Goal: Task Accomplishment & Management: Manage account settings

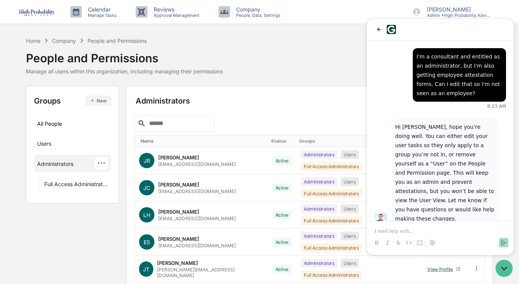
scroll to position [6, 0]
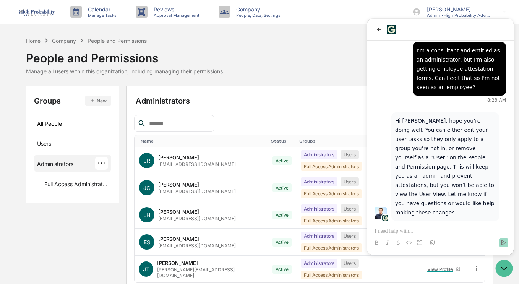
click at [396, 120] on p "Hi [PERSON_NAME], hope you’re doing well. You can either edit your user tasks s…" at bounding box center [445, 166] width 100 height 101
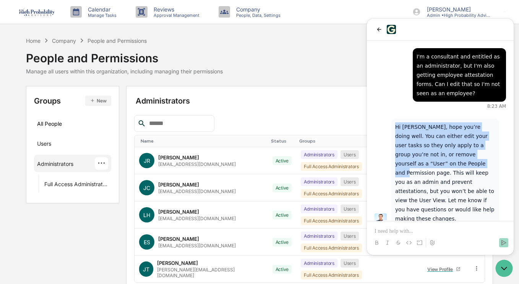
drag, startPoint x: 395, startPoint y: 126, endPoint x: 415, endPoint y: 162, distance: 40.4
click at [415, 162] on p "Hi [PERSON_NAME], hope you’re doing well. You can either edit your user tasks s…" at bounding box center [445, 172] width 100 height 101
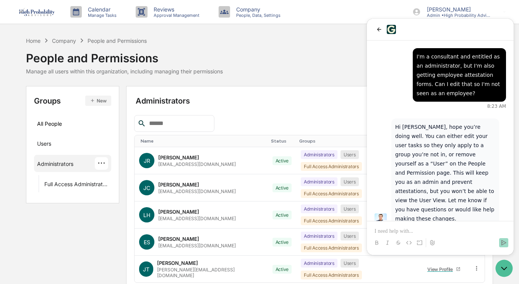
click at [404, 234] on p at bounding box center [439, 231] width 131 height 8
click at [406, 231] on p "**********" at bounding box center [439, 231] width 131 height 8
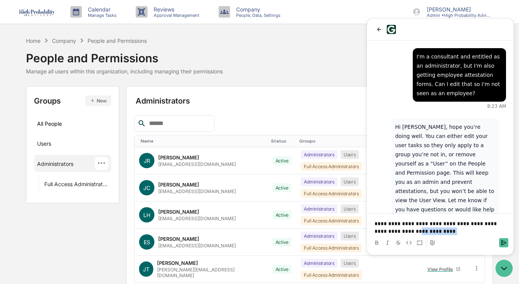
drag, startPoint x: 391, startPoint y: 232, endPoint x: 422, endPoint y: 235, distance: 31.1
click at [422, 235] on p "**********" at bounding box center [439, 227] width 131 height 15
drag, startPoint x: 375, startPoint y: 225, endPoint x: 460, endPoint y: 234, distance: 86.1
click at [460, 234] on p "**********" at bounding box center [439, 227] width 131 height 15
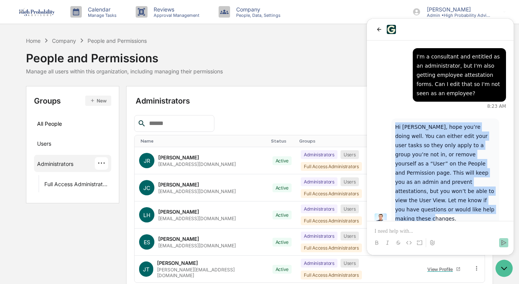
drag, startPoint x: 396, startPoint y: 128, endPoint x: 440, endPoint y: 190, distance: 76.0
click at [471, 204] on p "Hi [PERSON_NAME], hope you’re doing well. You can either edit your user tasks s…" at bounding box center [445, 172] width 100 height 101
copy p "Hi [PERSON_NAME], hope you’re doing well. You can either edit your user tasks s…"
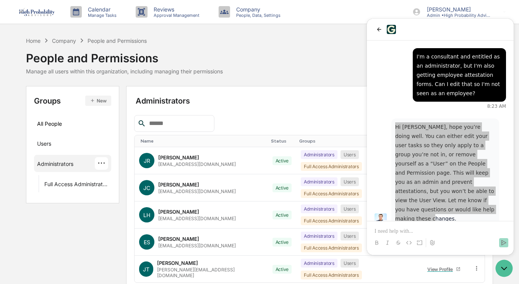
click at [250, 94] on div "Administrators Add New People Name Status Groups JR [PERSON_NAME] [PERSON_NAME]…" at bounding box center [309, 201] width 367 height 231
click at [184, 216] on div "[EMAIL_ADDRESS][DOMAIN_NAME]" at bounding box center [197, 219] width 78 height 6
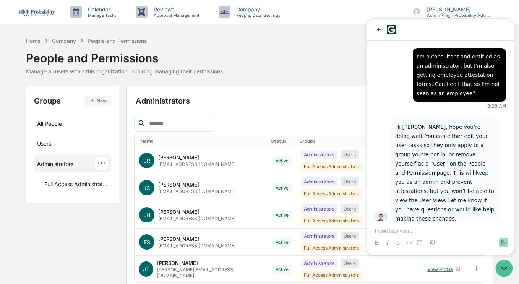
click at [425, 232] on p at bounding box center [439, 231] width 131 height 8
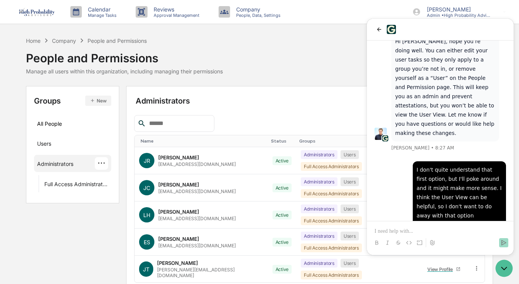
click at [66, 41] on div "Company" at bounding box center [64, 40] width 24 height 6
click at [69, 41] on div "Company" at bounding box center [64, 40] width 24 height 6
click at [378, 30] on icon "back" at bounding box center [379, 29] width 6 height 6
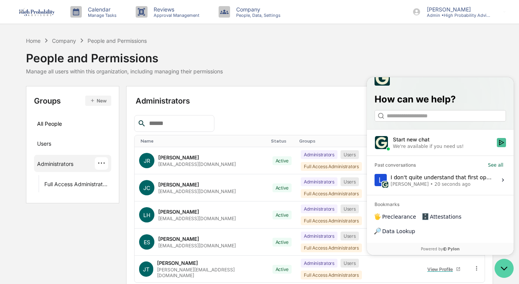
click at [507, 267] on icon "Open customer support" at bounding box center [503, 268] width 19 height 19
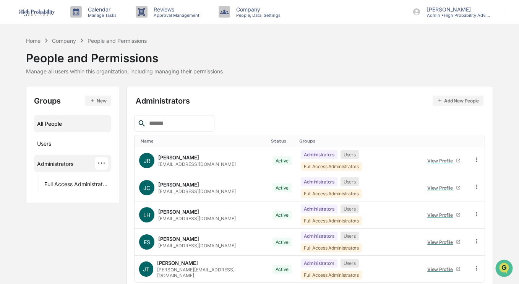
click at [47, 124] on div "All People" at bounding box center [72, 123] width 71 height 13
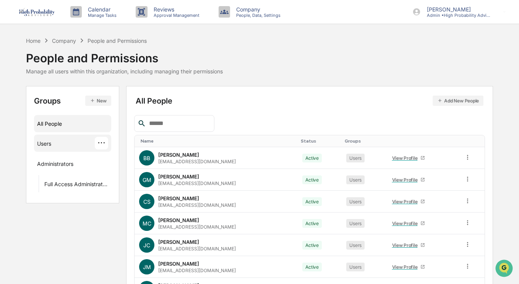
click at [47, 143] on div "Users" at bounding box center [44, 144] width 14 height 9
drag, startPoint x: 62, startPoint y: 37, endPoint x: 49, endPoint y: 43, distance: 14.6
click at [62, 39] on div "Company" at bounding box center [64, 40] width 24 height 6
click at [30, 41] on div "Home" at bounding box center [33, 40] width 15 height 6
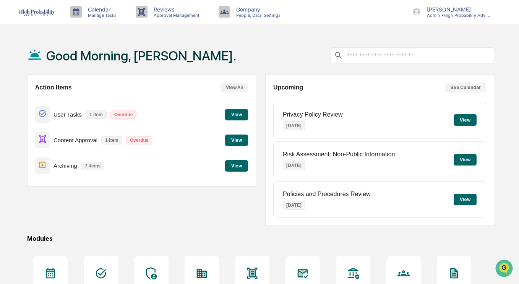
click at [232, 113] on button "View" at bounding box center [236, 114] width 23 height 11
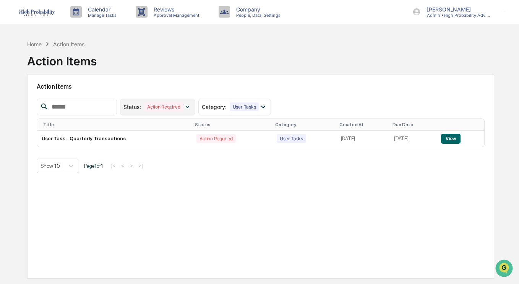
click at [191, 104] on icon at bounding box center [187, 106] width 8 height 8
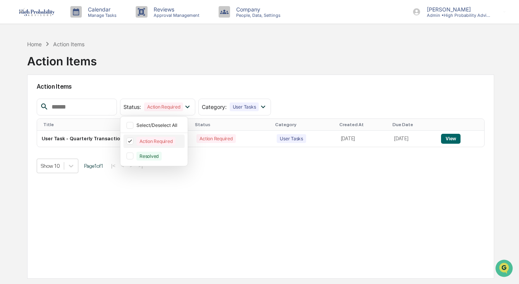
click at [132, 141] on icon at bounding box center [130, 140] width 4 height 3
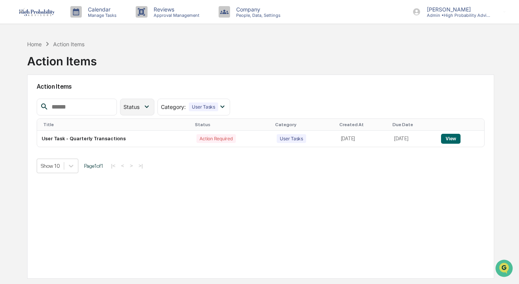
click at [151, 105] on icon at bounding box center [147, 106] width 8 height 8
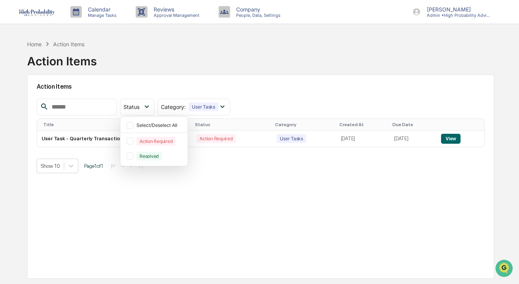
click at [222, 228] on div "Action Items Status Select/Deselect All Action Required Resolved Category : Use…" at bounding box center [260, 177] width 467 height 204
click at [36, 44] on div "Home" at bounding box center [34, 44] width 15 height 6
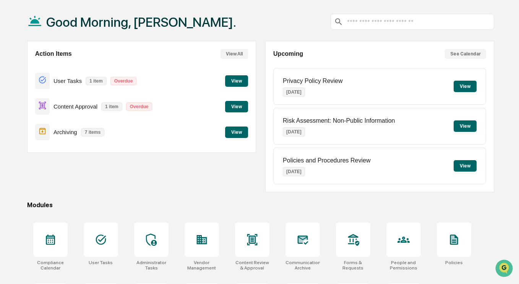
scroll to position [76, 0]
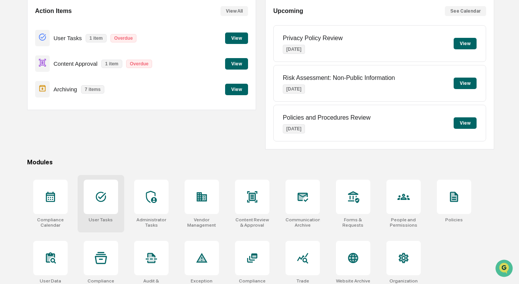
click at [102, 202] on icon at bounding box center [101, 197] width 10 height 10
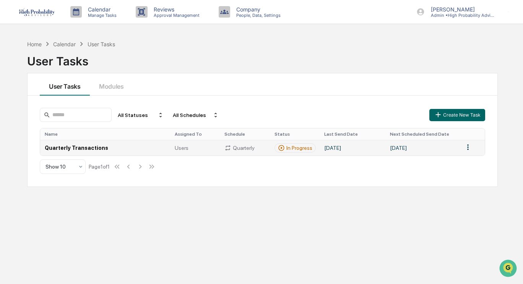
click at [465, 149] on html "Calendar Manage Tasks Reviews Approval Management Company People, Data, Setting…" at bounding box center [261, 142] width 523 height 284
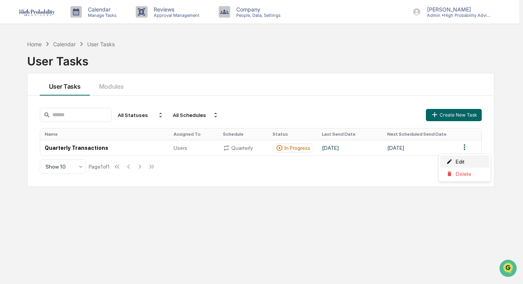
click at [462, 161] on div "Edit" at bounding box center [464, 162] width 49 height 12
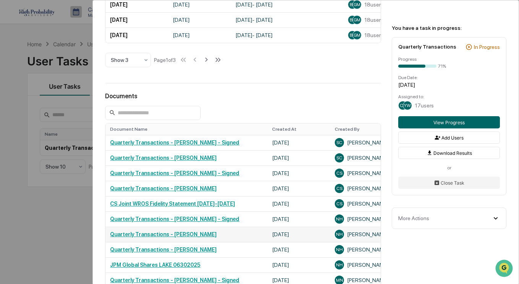
scroll to position [382, 0]
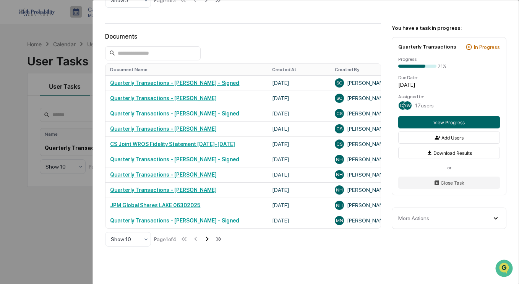
click at [209, 241] on icon at bounding box center [207, 239] width 3 height 4
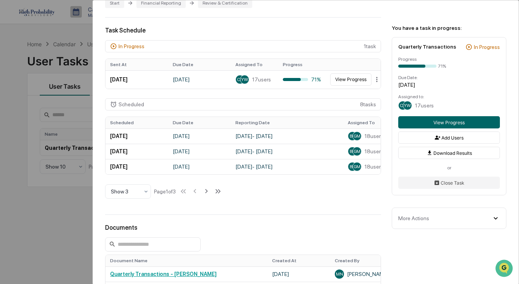
scroll to position [115, 0]
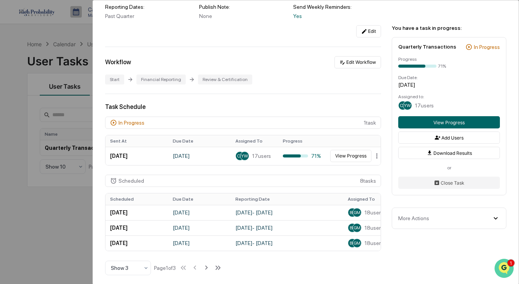
click at [506, 267] on img "Open customer support" at bounding box center [503, 268] width 19 height 15
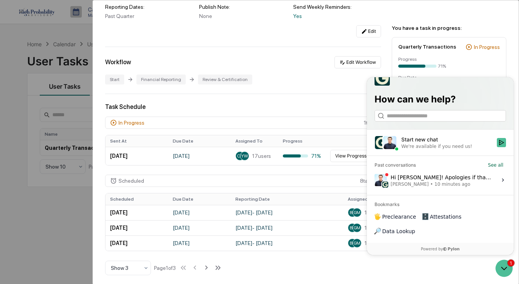
click at [503, 181] on icon at bounding box center [503, 179] width 2 height 3
click at [374, 180] on button "View issue" at bounding box center [374, 180] width 0 height 0
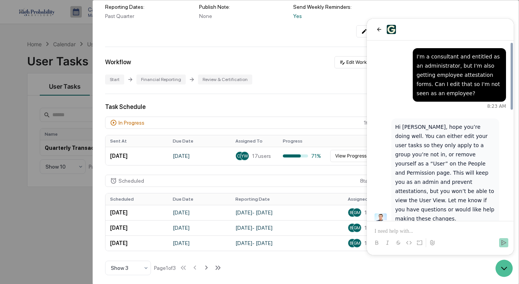
scroll to position [295, 0]
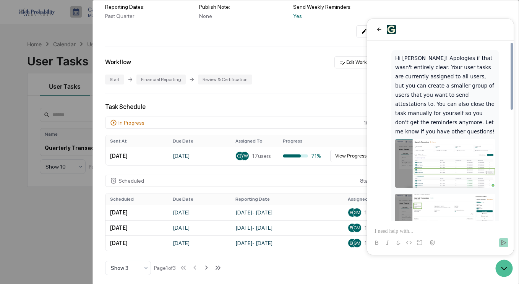
click at [411, 252] on span "[PERSON_NAME]" at bounding box center [410, 255] width 38 height 6
click at [415, 230] on p at bounding box center [439, 231] width 131 height 8
drag, startPoint x: 391, startPoint y: 231, endPoint x: 370, endPoint y: 220, distance: 23.1
click at [370, 229] on div "**********" at bounding box center [440, 231] width 141 height 8
click at [452, 232] on p "**********" at bounding box center [439, 231] width 131 height 8
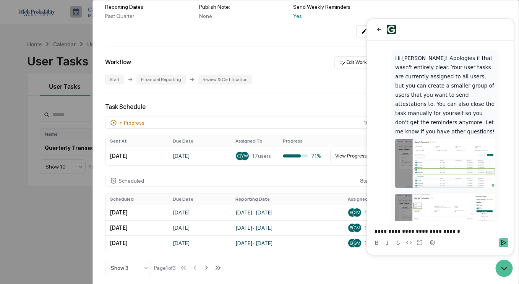
click at [504, 243] on icon "Send" at bounding box center [504, 243] width 6 height 6
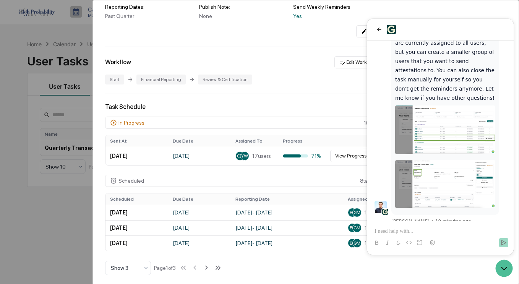
click at [238, 58] on div "User Tasks Quarterly Transactions Quarterly Transactions Active No description …" at bounding box center [306, 238] width 426 height 705
